Goal: Navigation & Orientation: Find specific page/section

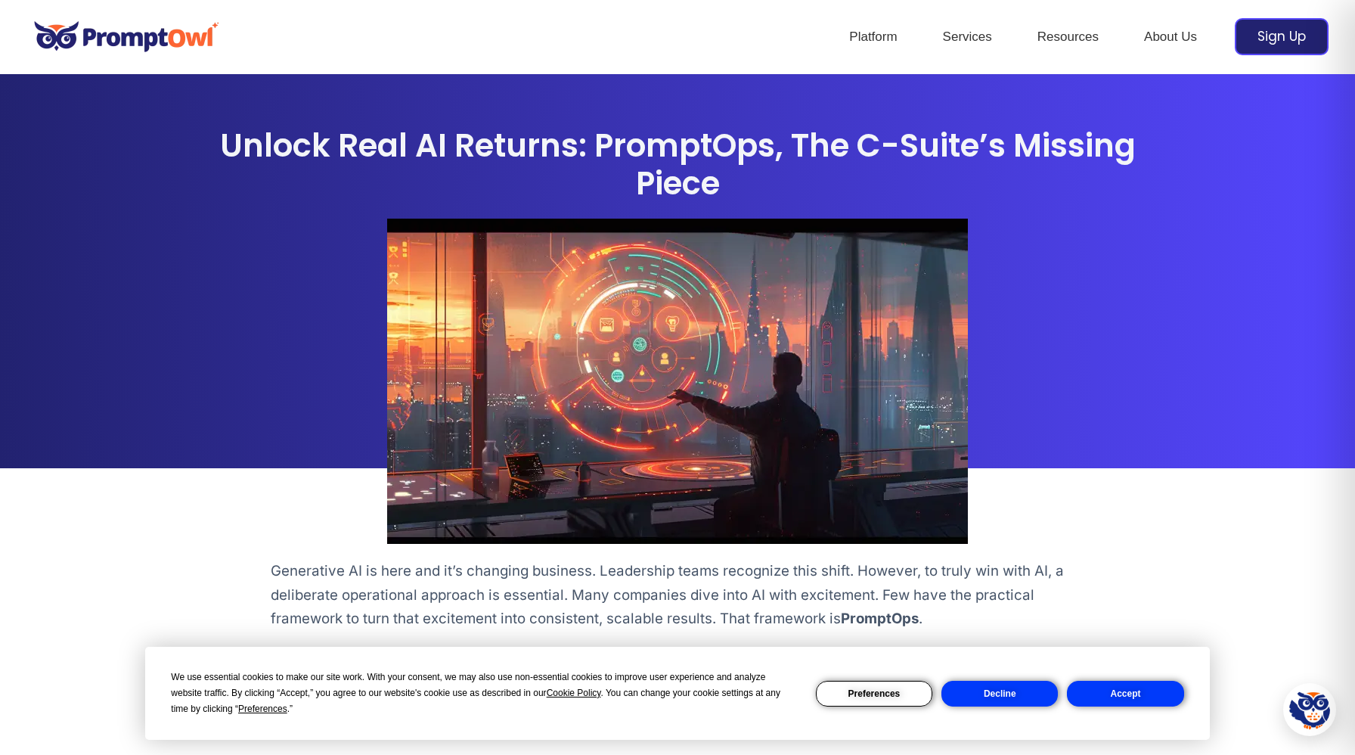
click at [157, 33] on img at bounding box center [126, 37] width 200 height 52
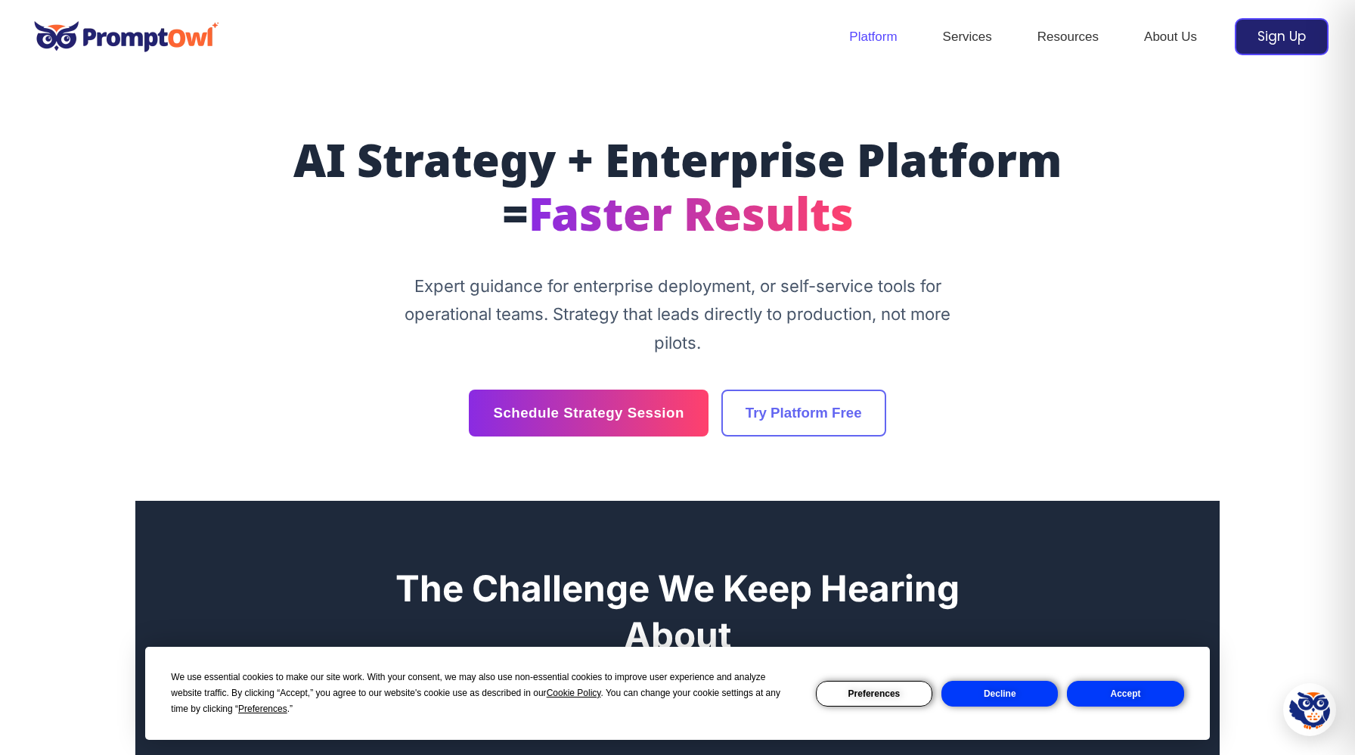
click at [883, 34] on link "Platform" at bounding box center [873, 37] width 93 height 53
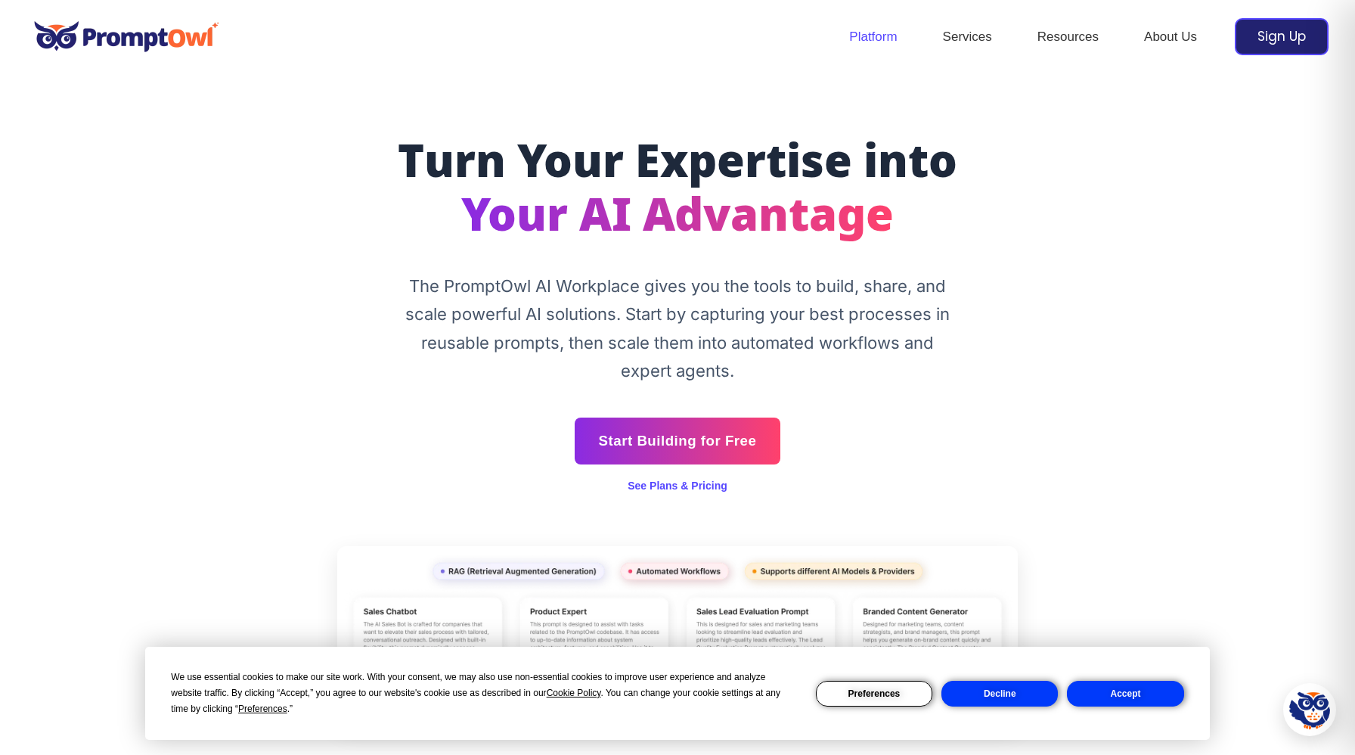
click at [985, 686] on button "Decline" at bounding box center [1000, 694] width 116 height 26
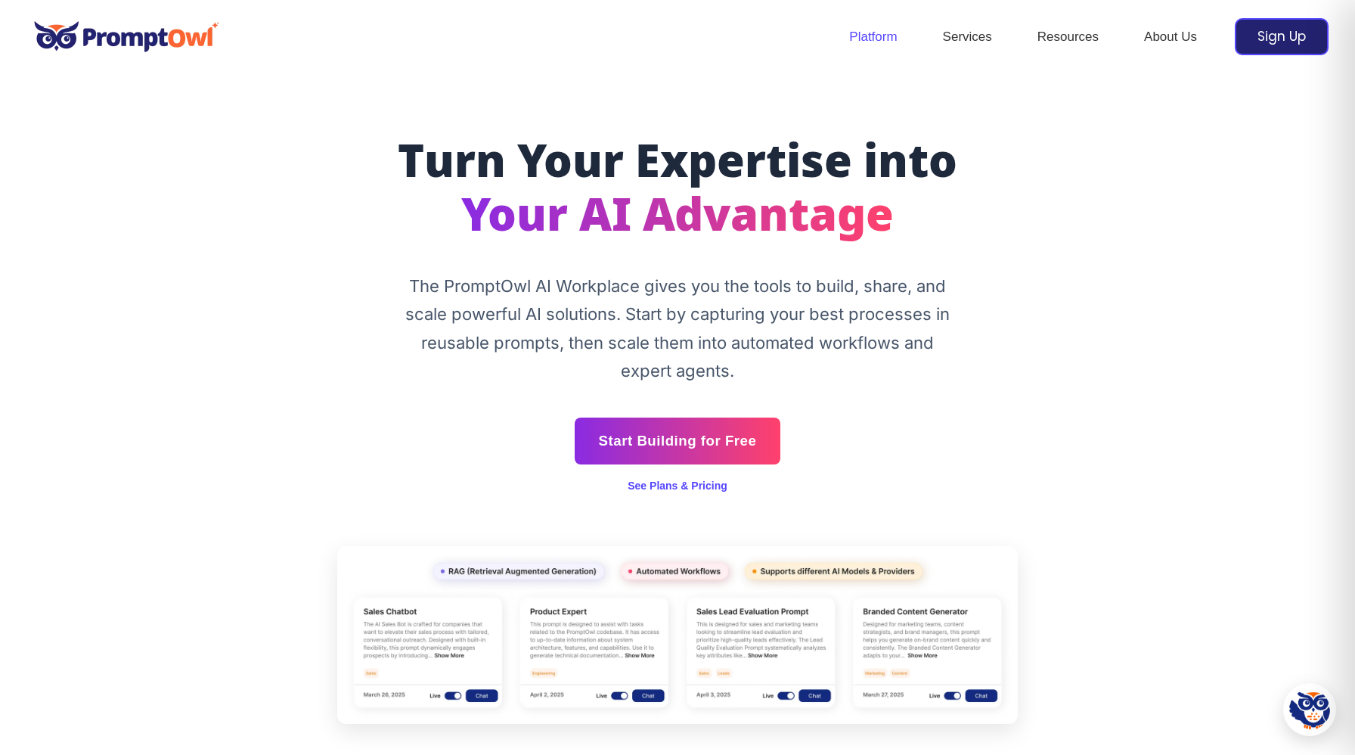
click at [137, 30] on img at bounding box center [126, 37] width 200 height 52
